Goal: Task Accomplishment & Management: Use online tool/utility

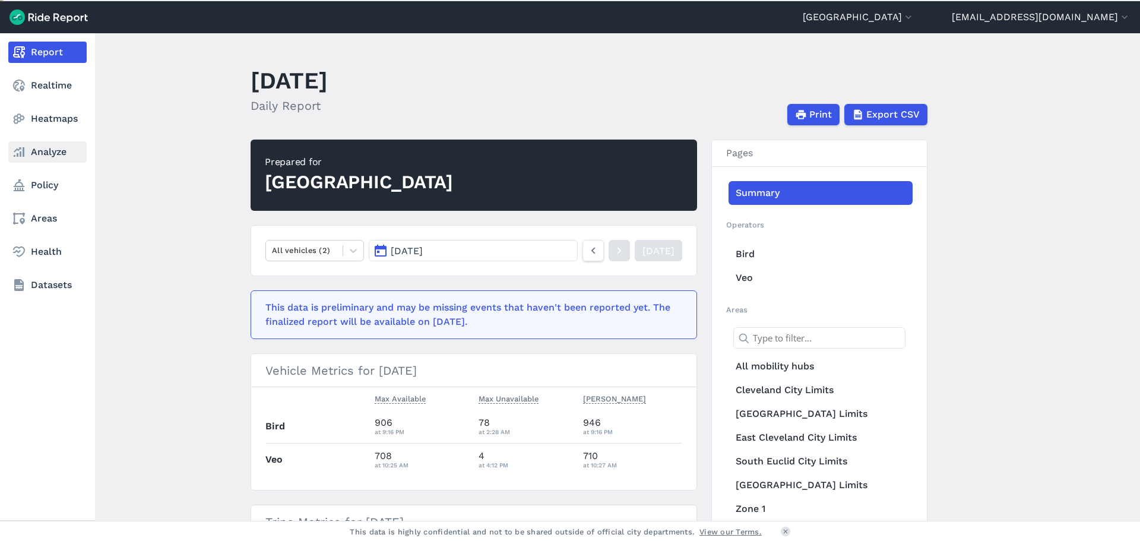
click at [53, 154] on link "Analyze" at bounding box center [47, 151] width 78 height 21
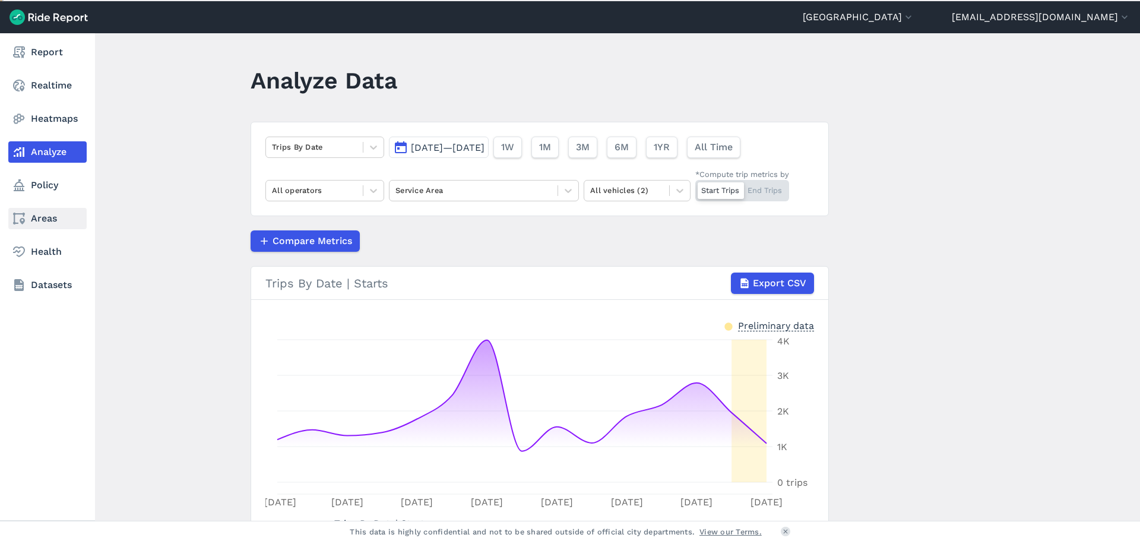
click at [46, 223] on link "Areas" at bounding box center [47, 218] width 78 height 21
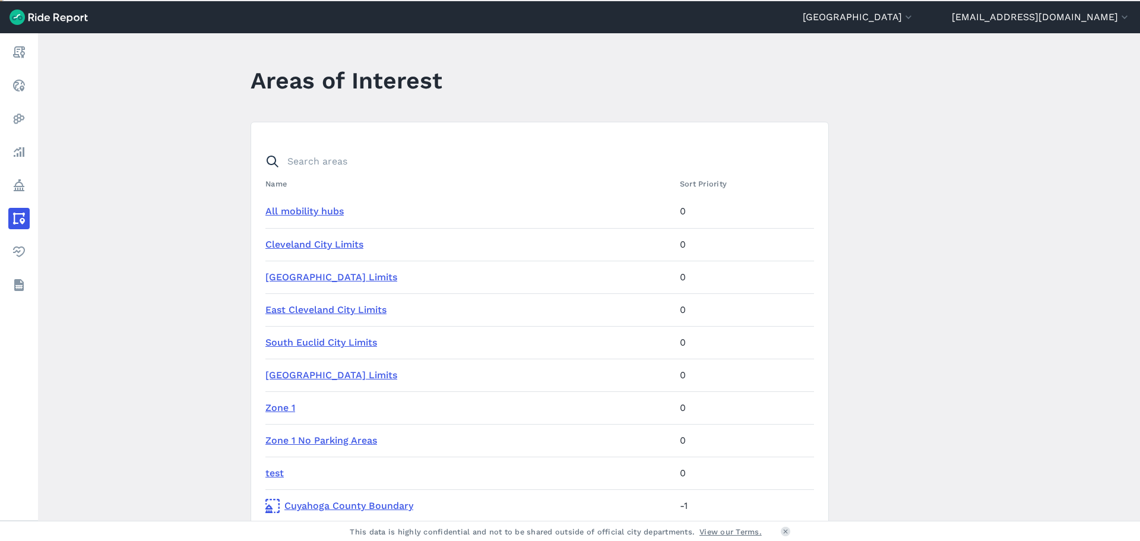
scroll to position [59, 0]
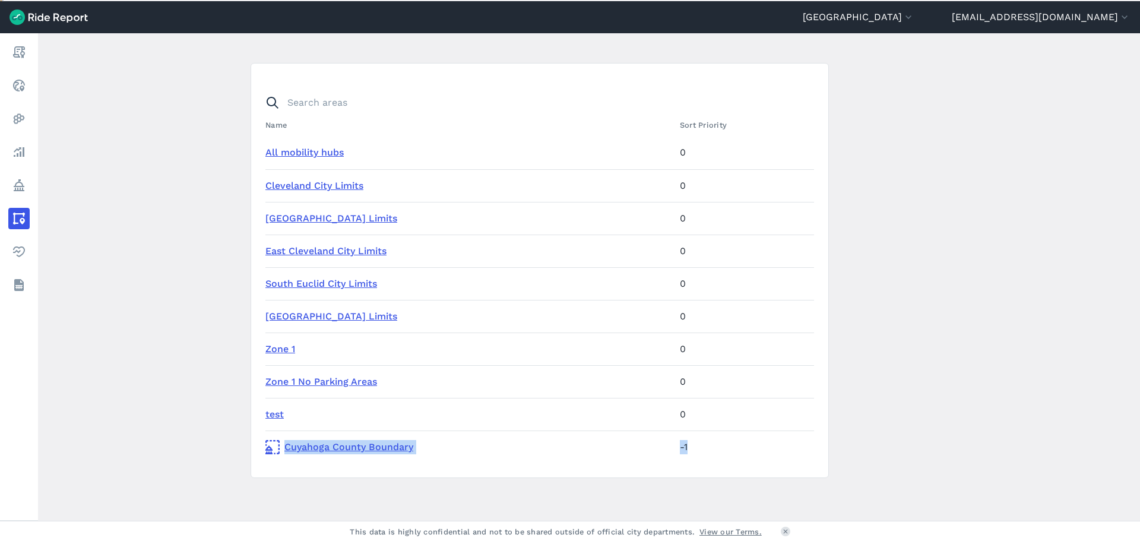
drag, startPoint x: 683, startPoint y: 446, endPoint x: 658, endPoint y: 449, distance: 25.1
click at [659, 449] on tr "Cuyahoga County Boundary -1" at bounding box center [539, 447] width 549 height 33
click at [689, 450] on td "-1" at bounding box center [744, 447] width 139 height 33
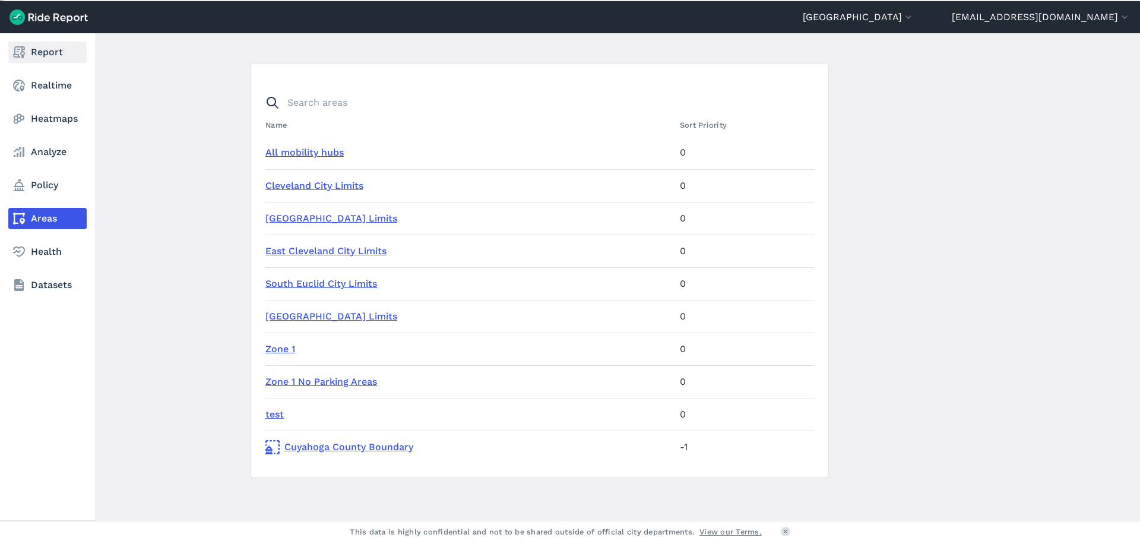
click at [48, 59] on link "Report" at bounding box center [47, 52] width 78 height 21
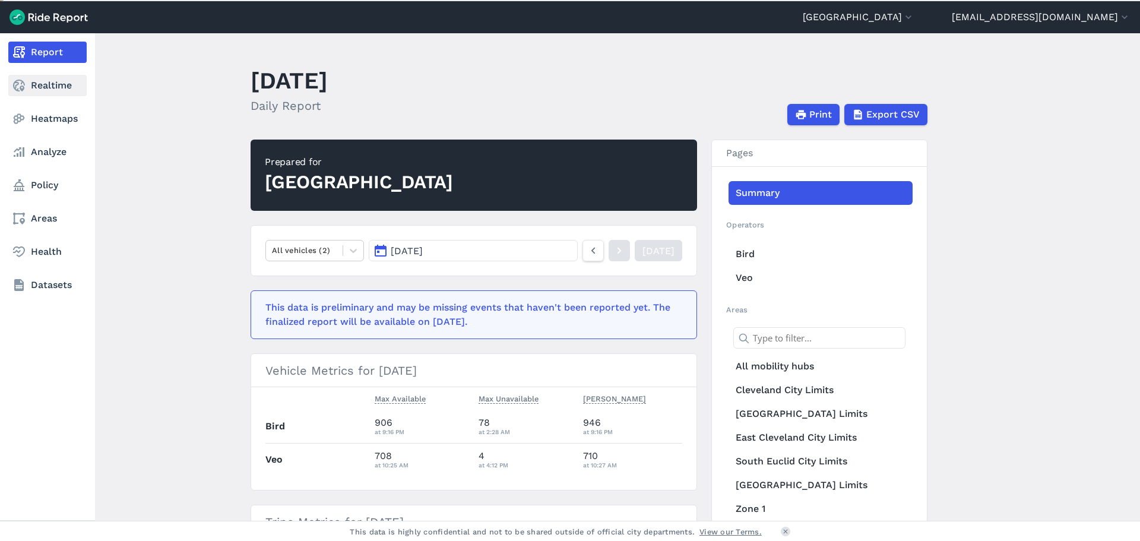
click at [48, 80] on link "Realtime" at bounding box center [47, 85] width 78 height 21
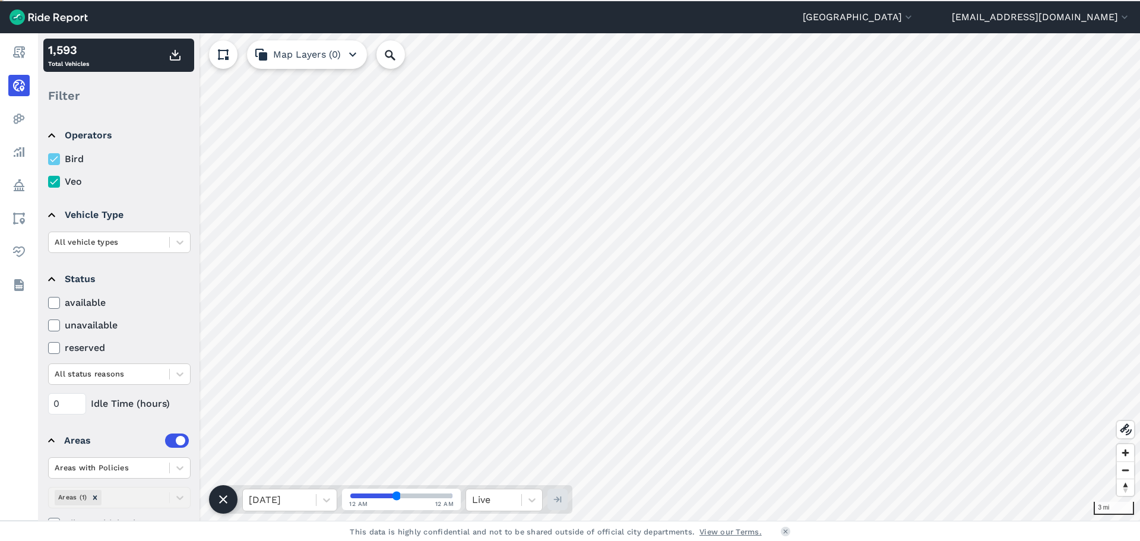
click at [340, 57] on button "Map Layers (0)" at bounding box center [307, 54] width 120 height 29
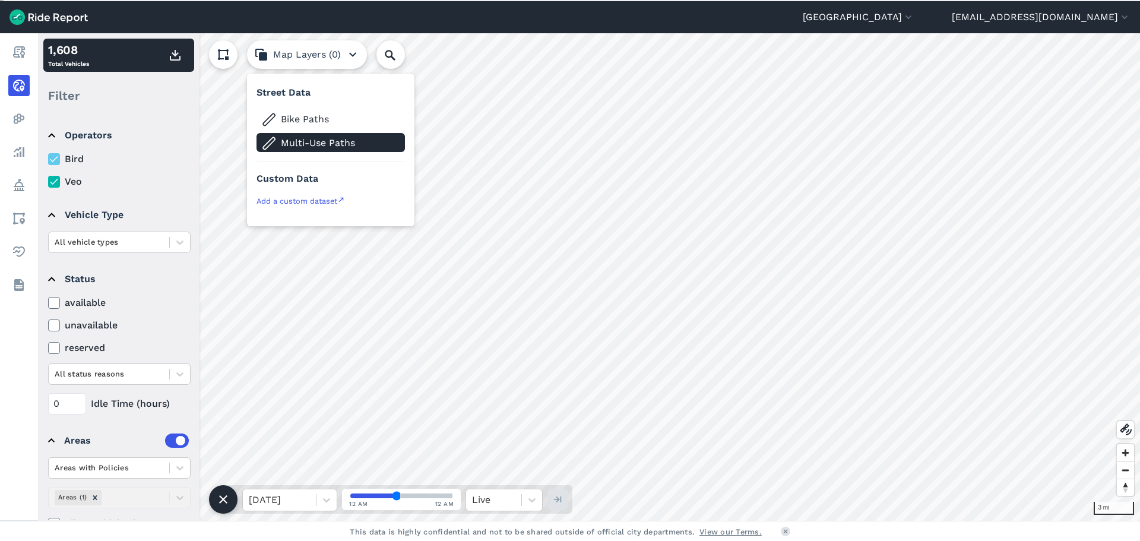
click at [328, 144] on span "Multi-Use Paths" at bounding box center [340, 143] width 119 height 14
click at [313, 146] on span "Multi-Use Paths" at bounding box center [340, 143] width 119 height 14
click at [343, 201] on icon at bounding box center [341, 200] width 8 height 8
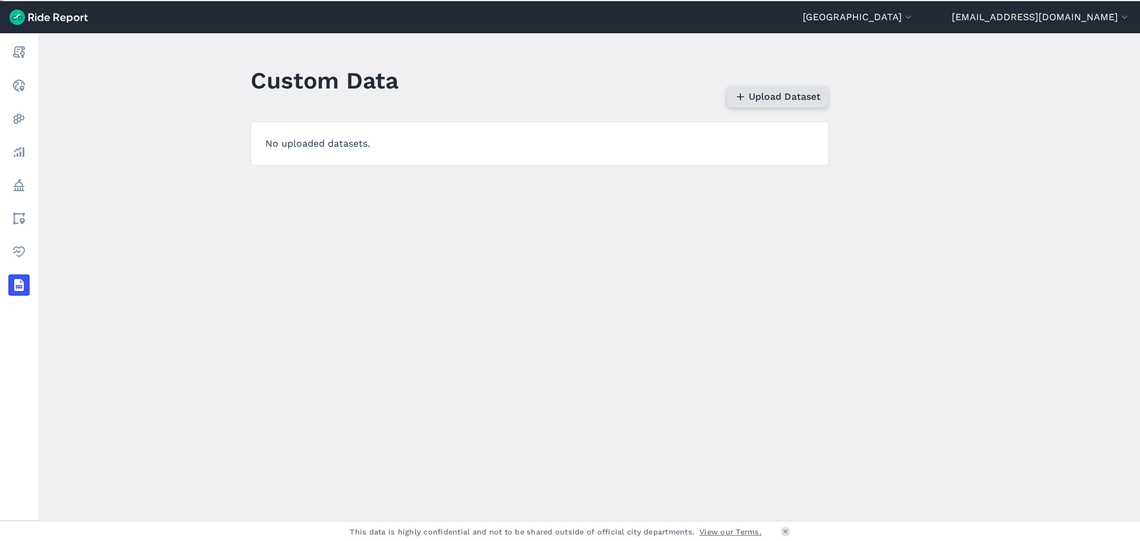
click at [779, 103] on button "Upload Dataset" at bounding box center [778, 96] width 102 height 21
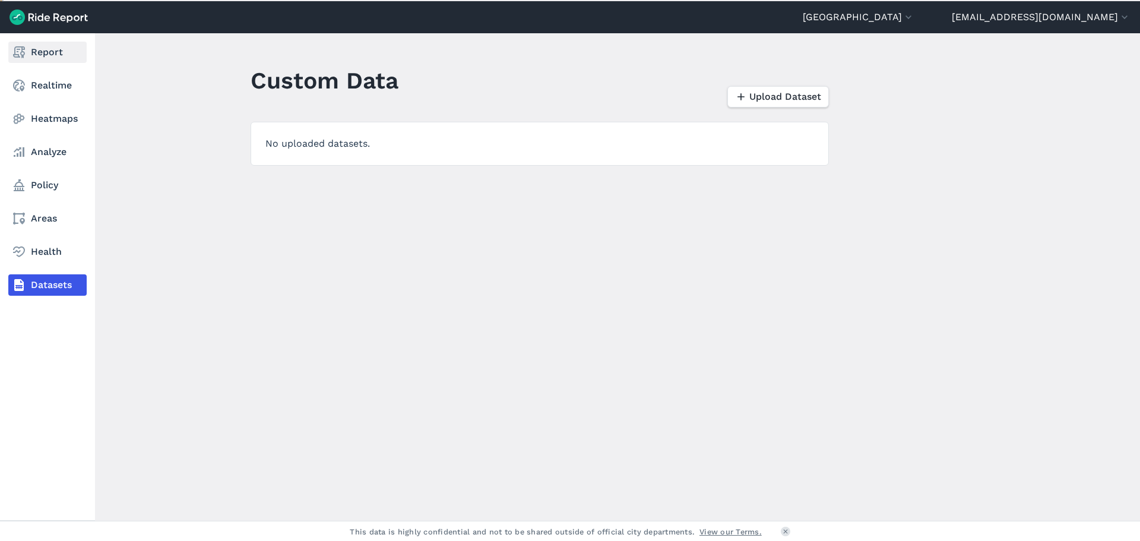
click at [45, 55] on link "Report" at bounding box center [47, 52] width 78 height 21
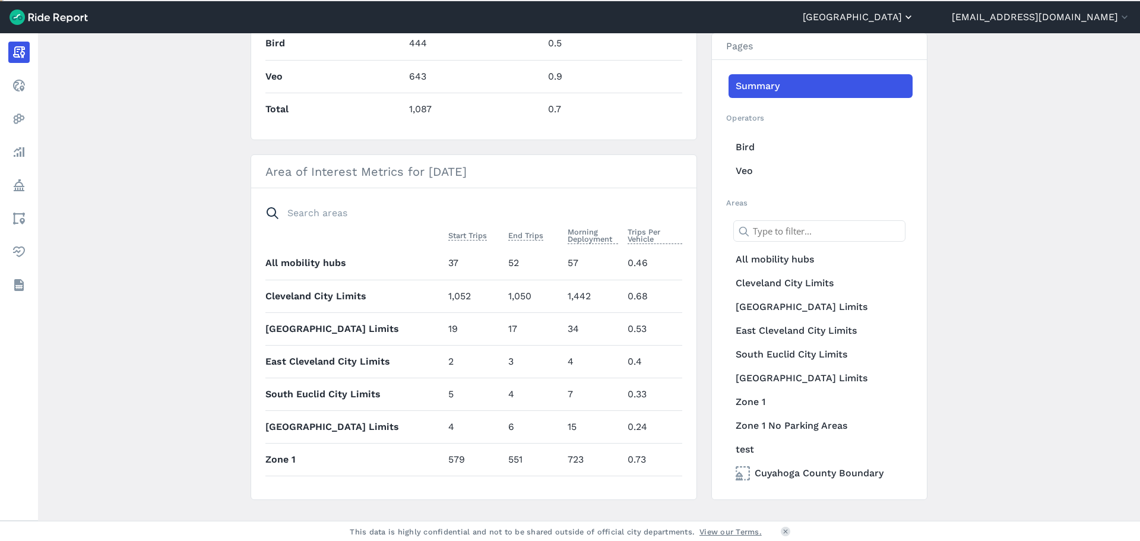
click at [915, 21] on button "[GEOGRAPHIC_DATA]" at bounding box center [859, 17] width 112 height 14
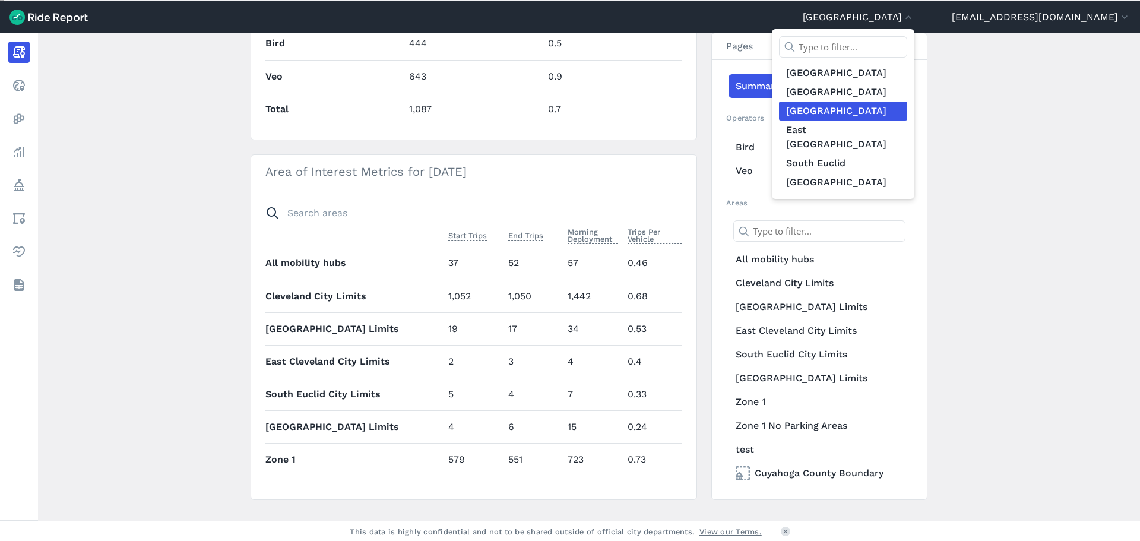
click at [1026, 152] on div at bounding box center [570, 270] width 1140 height 541
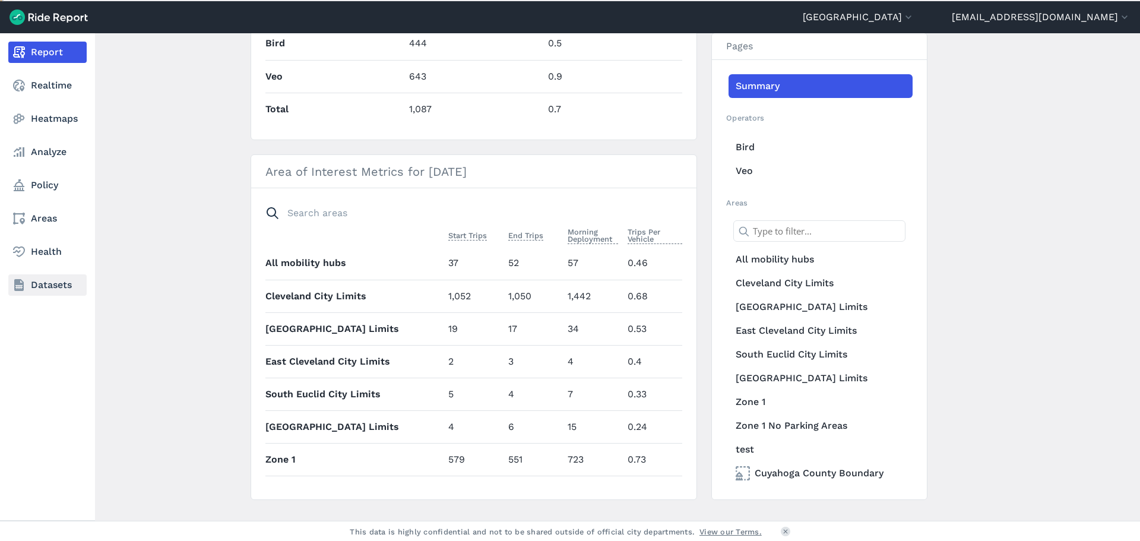
click at [57, 282] on link "Datasets" at bounding box center [47, 284] width 78 height 21
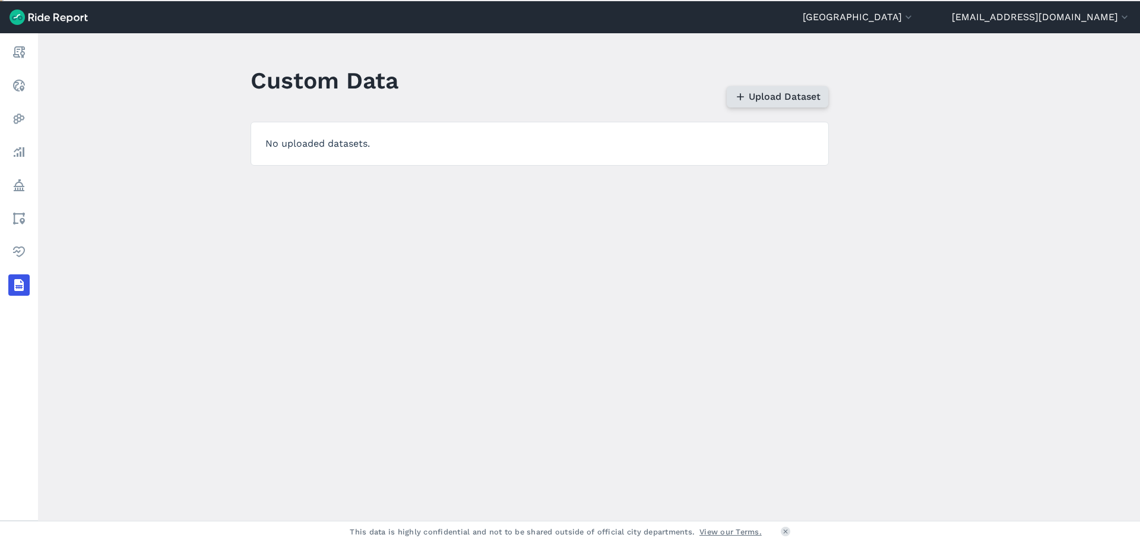
click at [813, 97] on span "Upload Dataset" at bounding box center [785, 97] width 72 height 14
